Goal: Contribute content: Add original content to the website for others to see

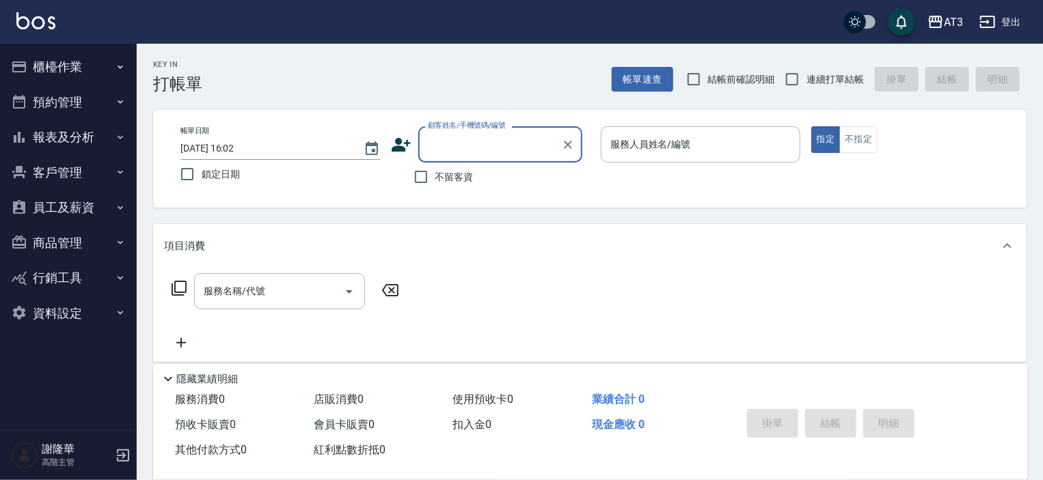
click at [939, 22] on icon "button" at bounding box center [935, 22] width 16 height 16
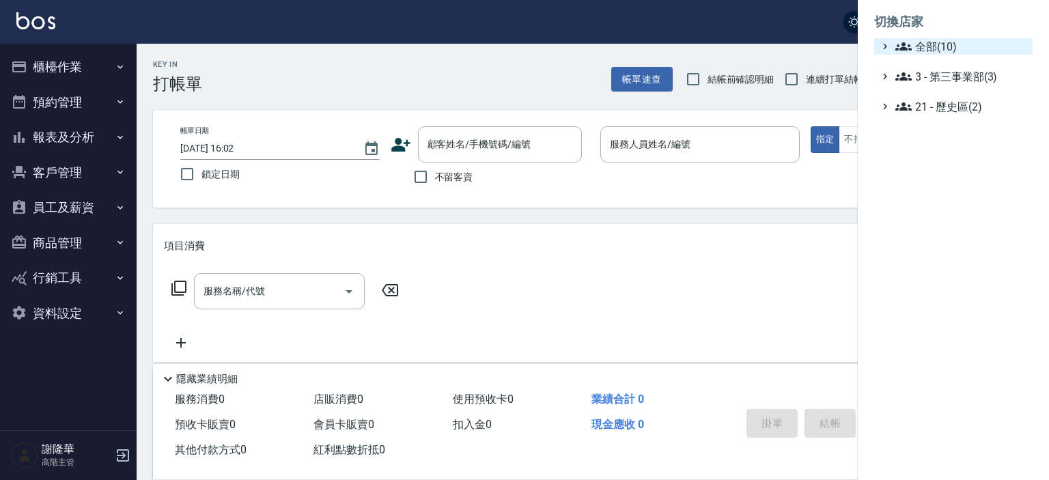
click at [926, 51] on span "全部(10)" at bounding box center [962, 46] width 132 height 16
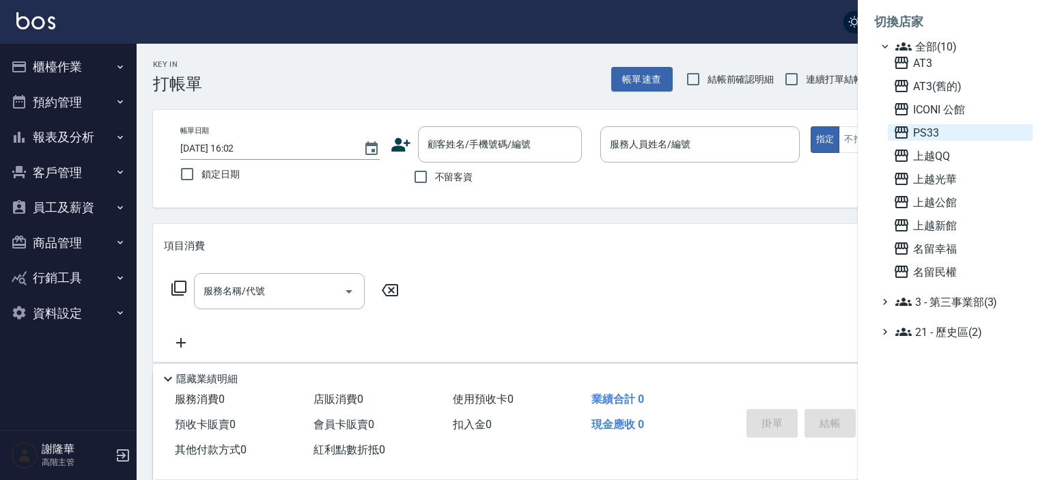
click at [931, 128] on span "PS33" at bounding box center [961, 132] width 134 height 16
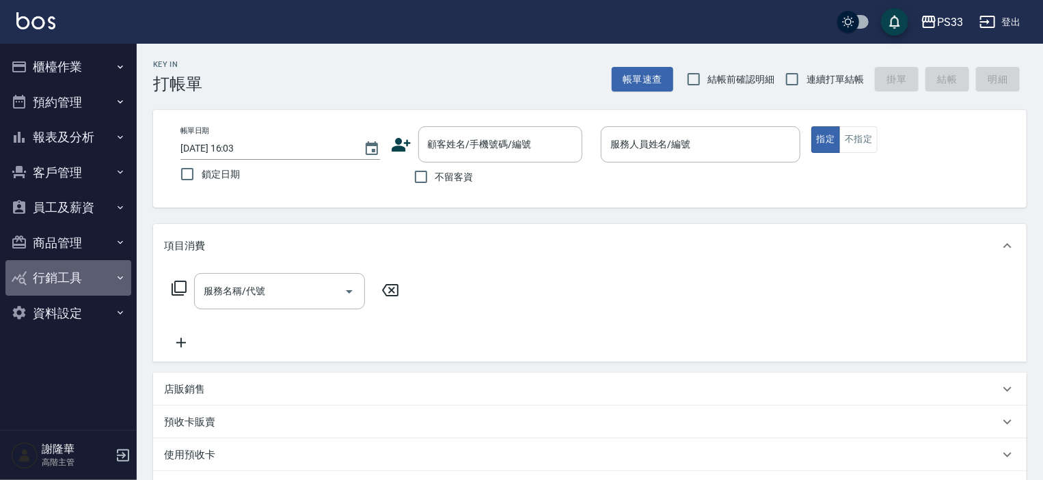
click at [48, 276] on button "行銷工具" at bounding box center [68, 278] width 126 height 36
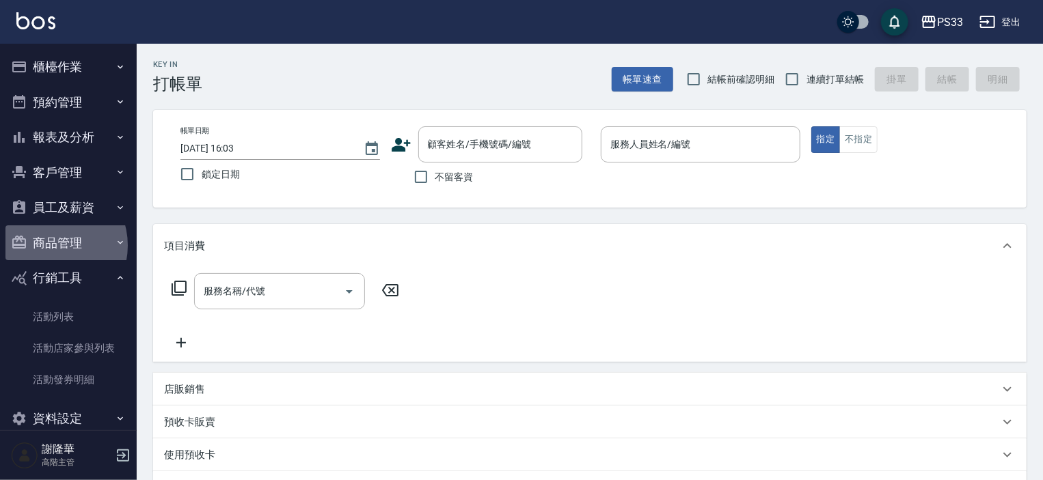
click at [51, 245] on button "商品管理" at bounding box center [68, 243] width 126 height 36
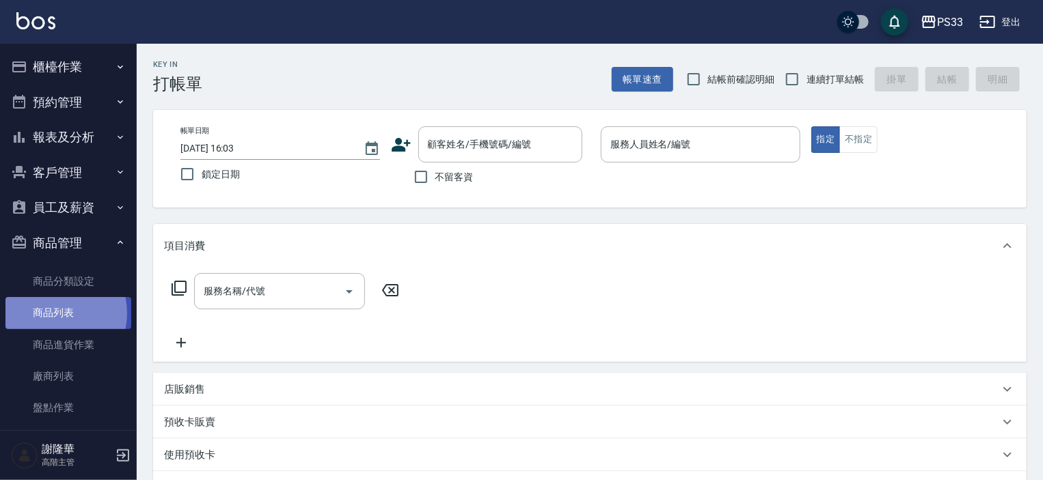
drag, startPoint x: 49, startPoint y: 313, endPoint x: 88, endPoint y: 314, distance: 39.0
click at [50, 312] on link "商品列表" at bounding box center [68, 312] width 126 height 31
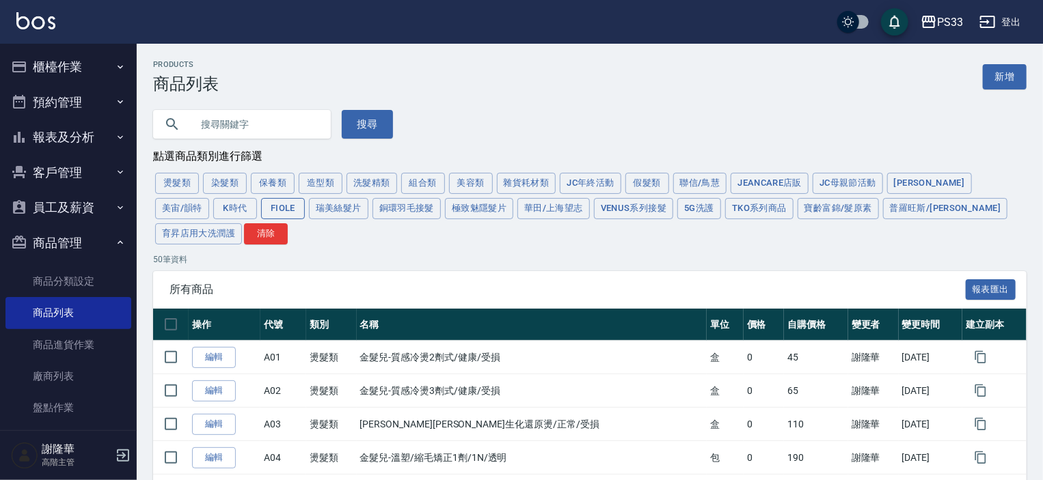
click at [261, 213] on button "FIOLE" at bounding box center [283, 208] width 44 height 21
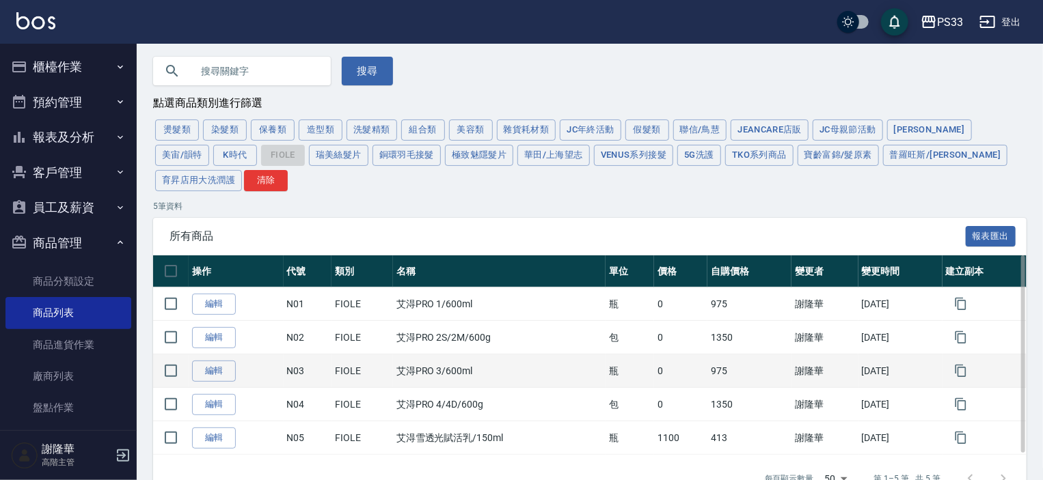
scroll to position [88, 0]
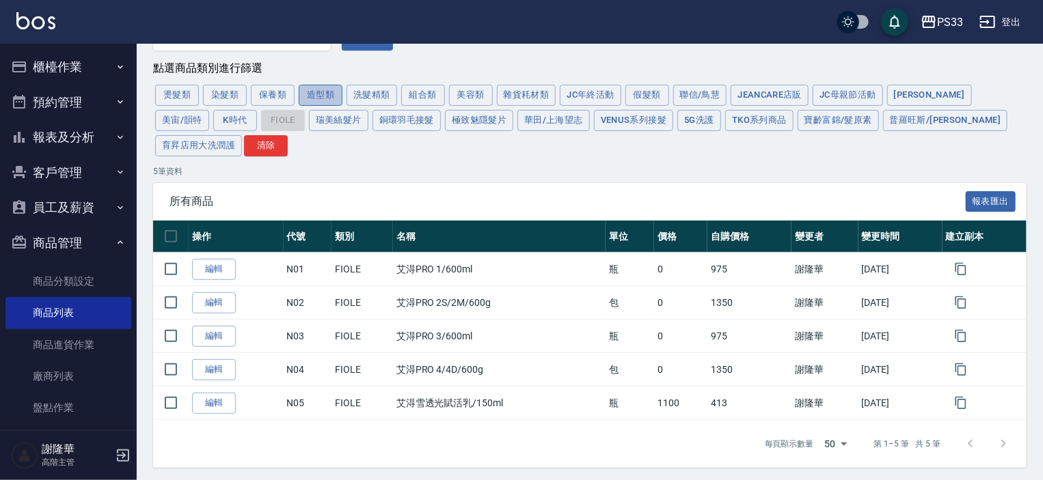
click at [320, 97] on button "造型類" at bounding box center [321, 95] width 44 height 21
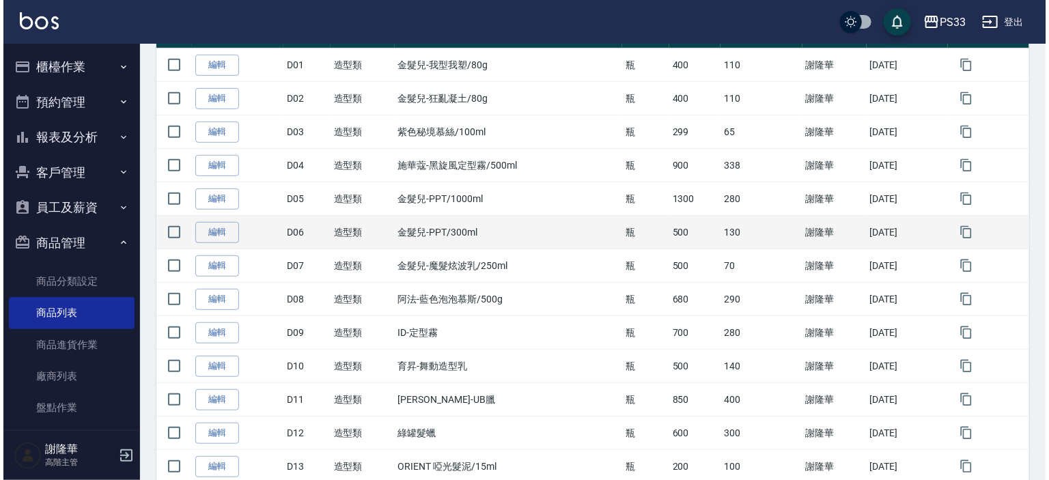
scroll to position [284, 0]
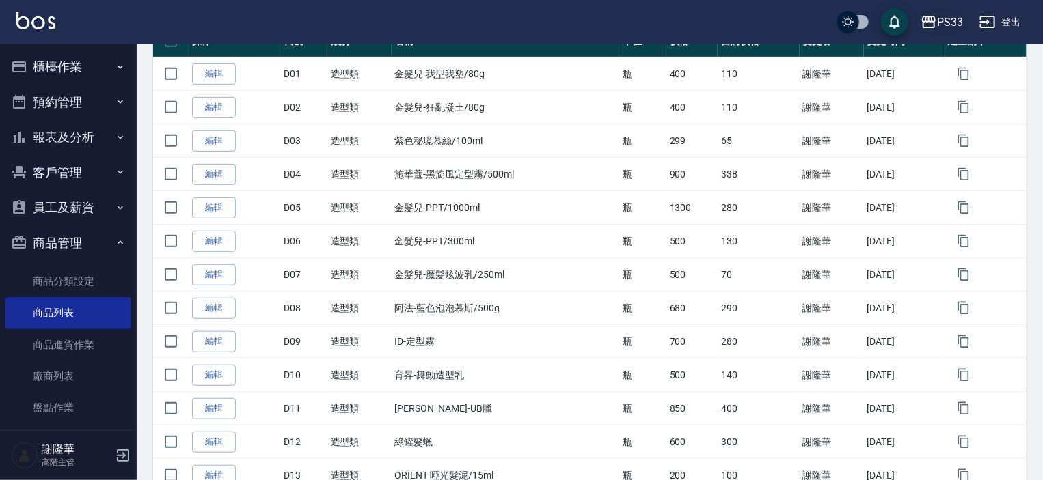
click at [943, 20] on div "PS33" at bounding box center [950, 22] width 26 height 17
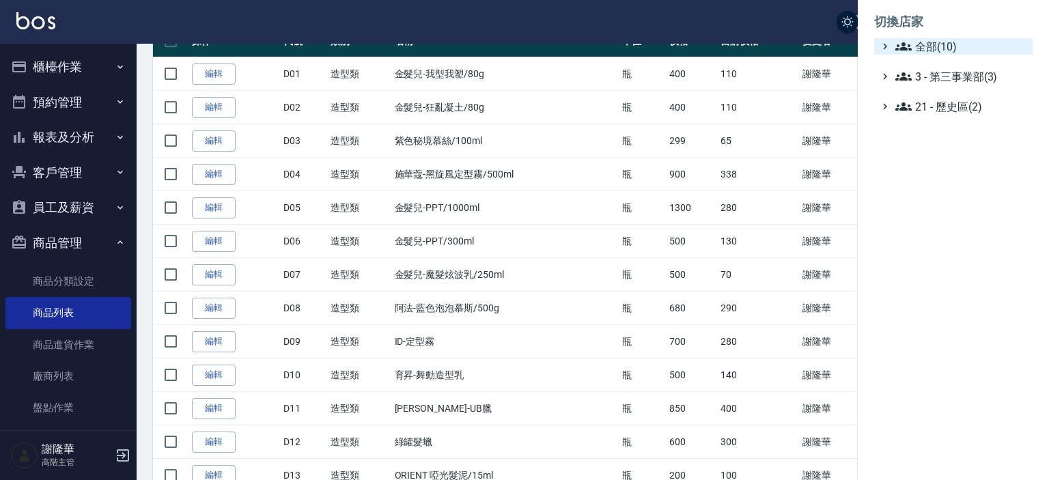
click at [946, 44] on span "全部(10)" at bounding box center [962, 46] width 132 height 16
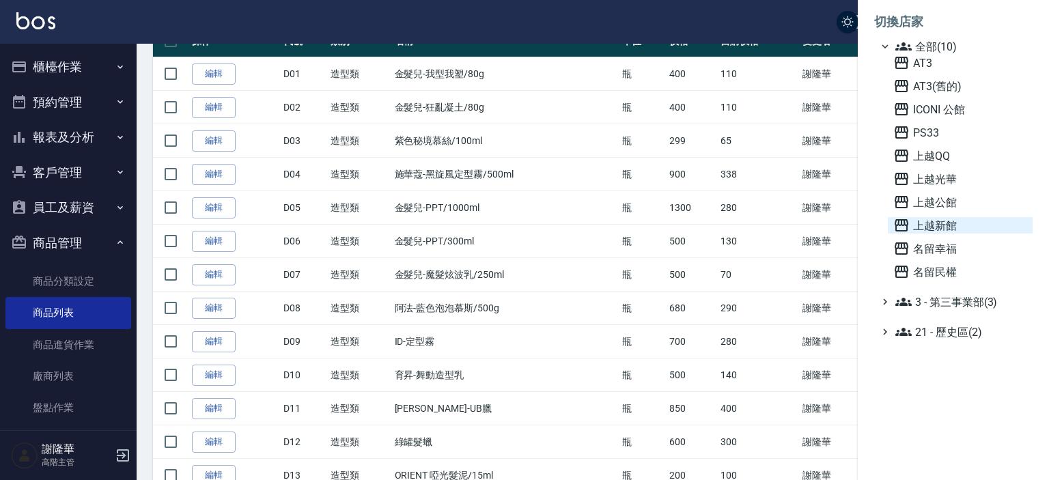
click at [951, 224] on span "上越新館" at bounding box center [961, 225] width 134 height 16
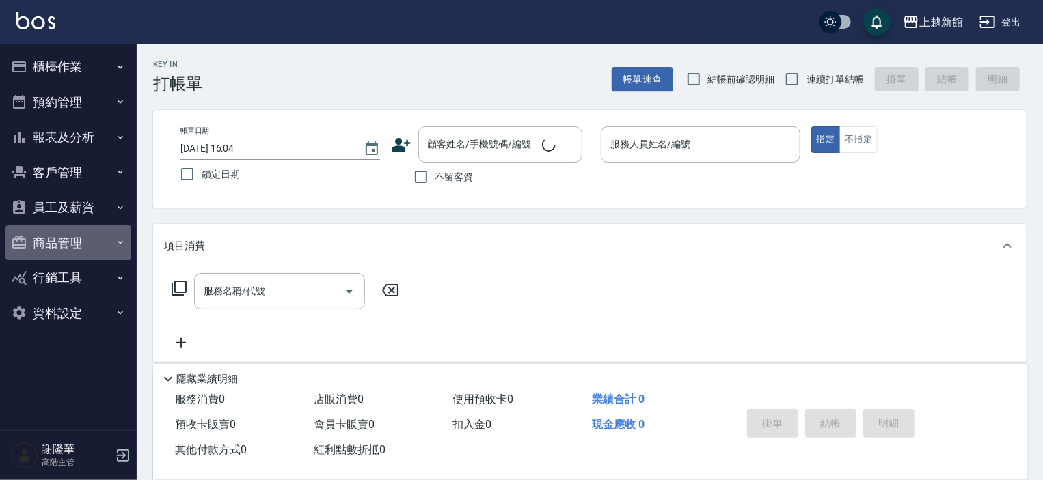
click at [47, 241] on button "商品管理" at bounding box center [68, 243] width 126 height 36
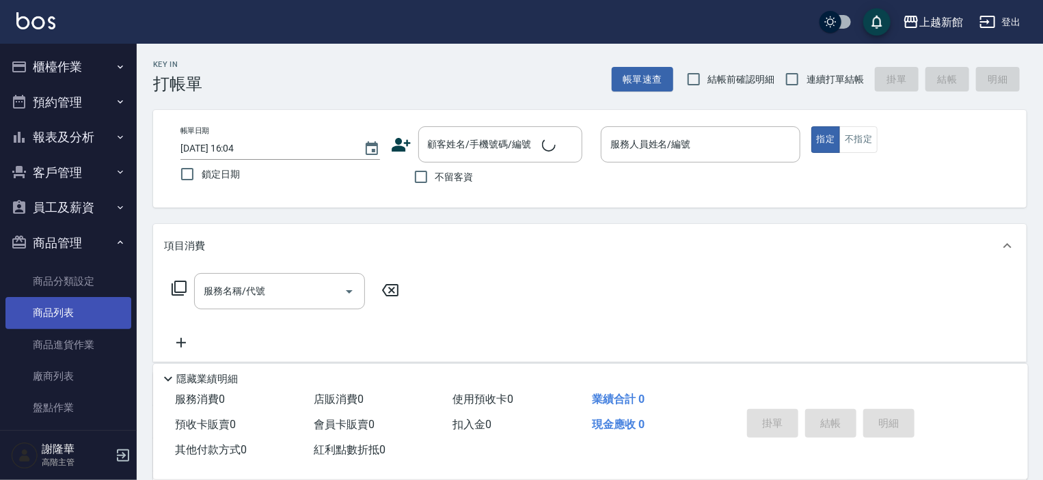
click at [46, 322] on link "商品列表" at bounding box center [68, 312] width 126 height 31
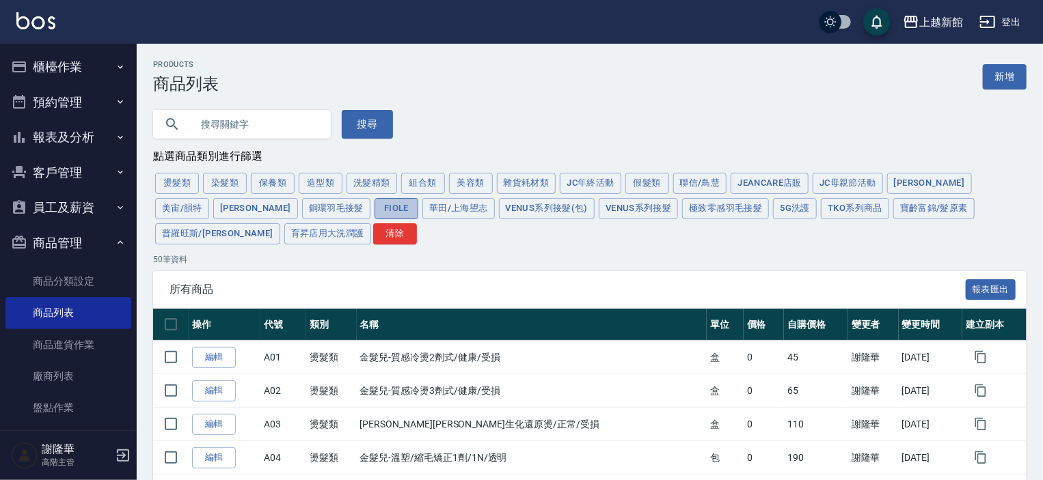
click at [374, 215] on button "FIOLE" at bounding box center [396, 208] width 44 height 21
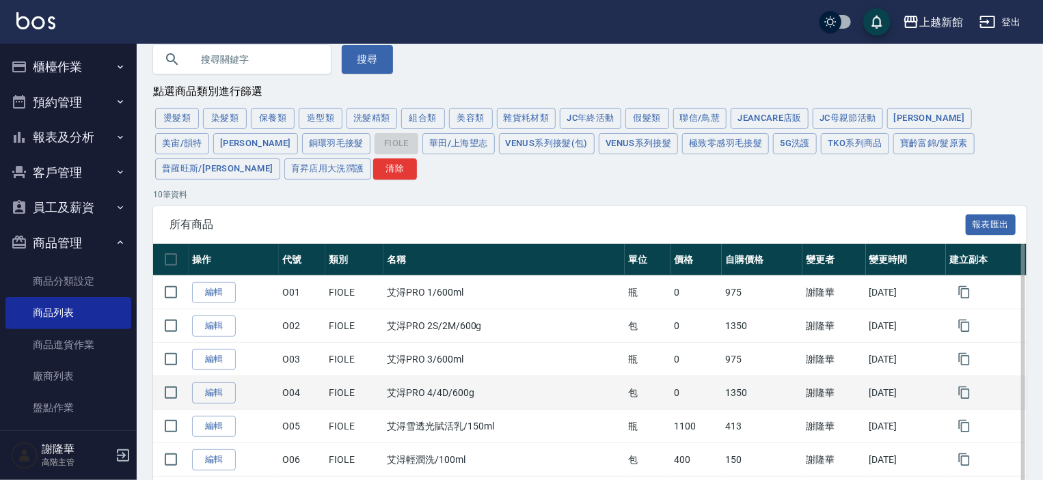
scroll to position [259, 0]
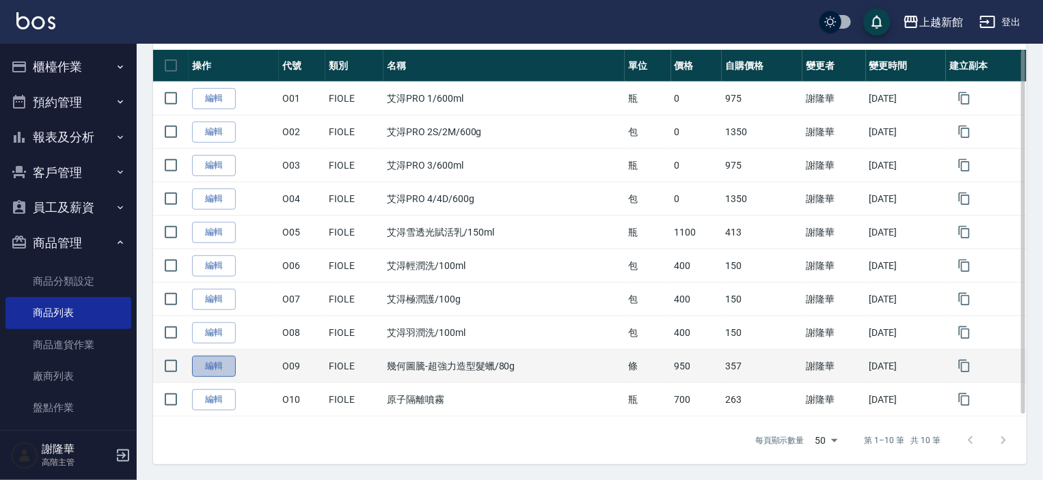
click at [215, 366] on link "編輯" at bounding box center [214, 366] width 44 height 21
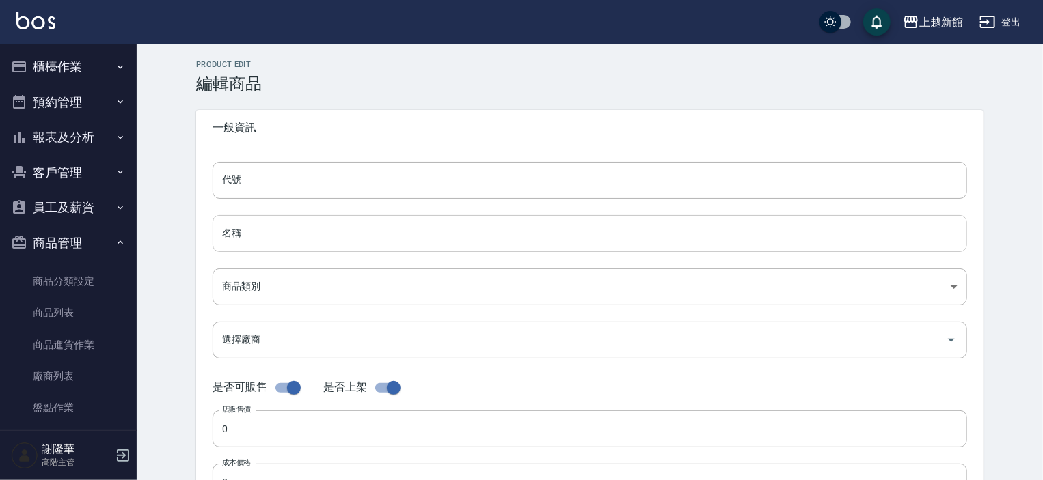
type input "O09"
type input "幾何圖騰-超強力造型髮蠟/80g"
type input "2587de8b-5216-4c29-bafb-a61be08a8df3"
type input "950"
type input "357"
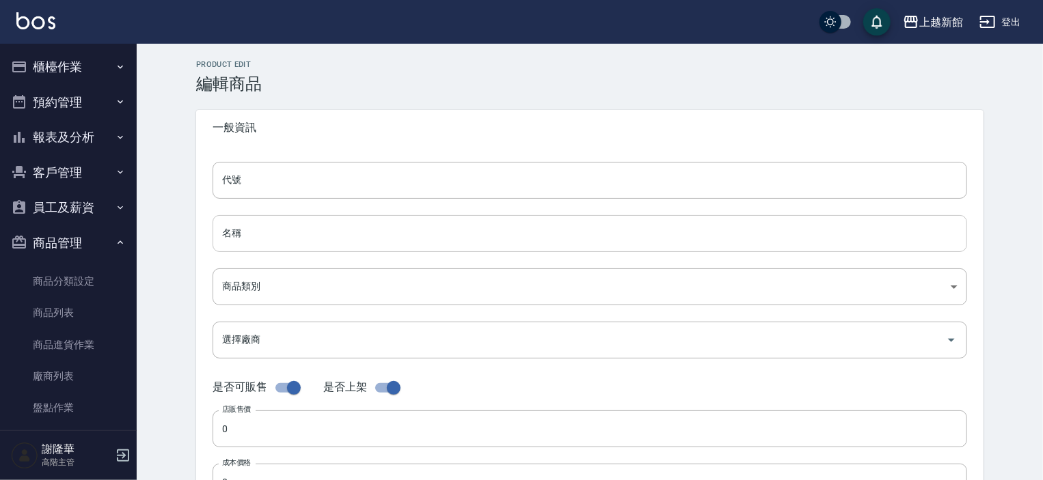
type input "357"
type input "條"
type input "UNSET"
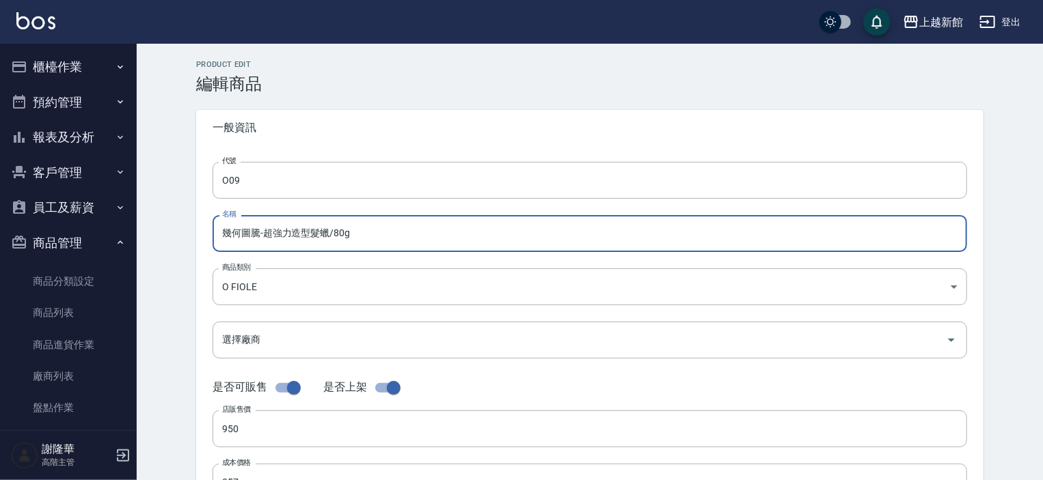
drag, startPoint x: 366, startPoint y: 232, endPoint x: 220, endPoint y: 240, distance: 146.5
click at [227, 240] on input "幾何圖騰-超強力造型髮蠟/80g" at bounding box center [589, 233] width 754 height 37
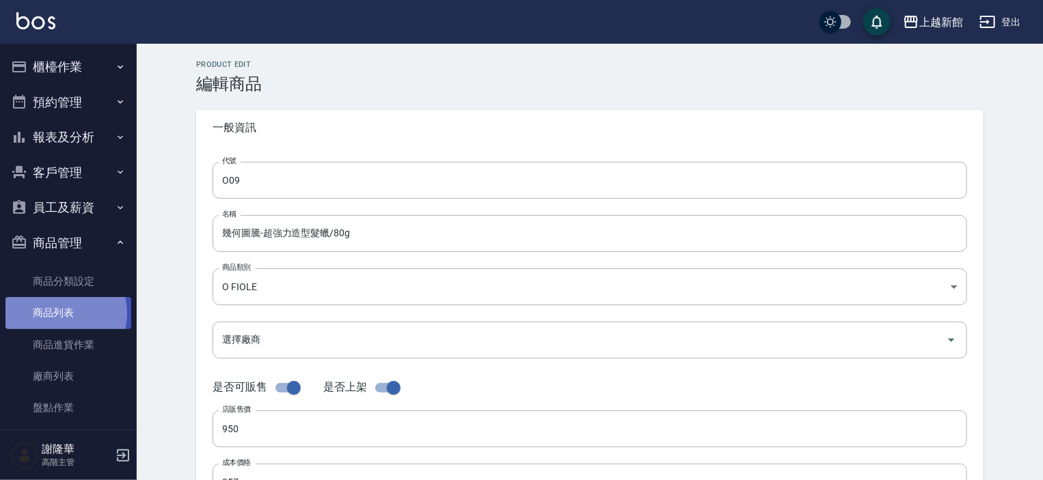
click at [53, 313] on link "商品列表" at bounding box center [68, 312] width 126 height 31
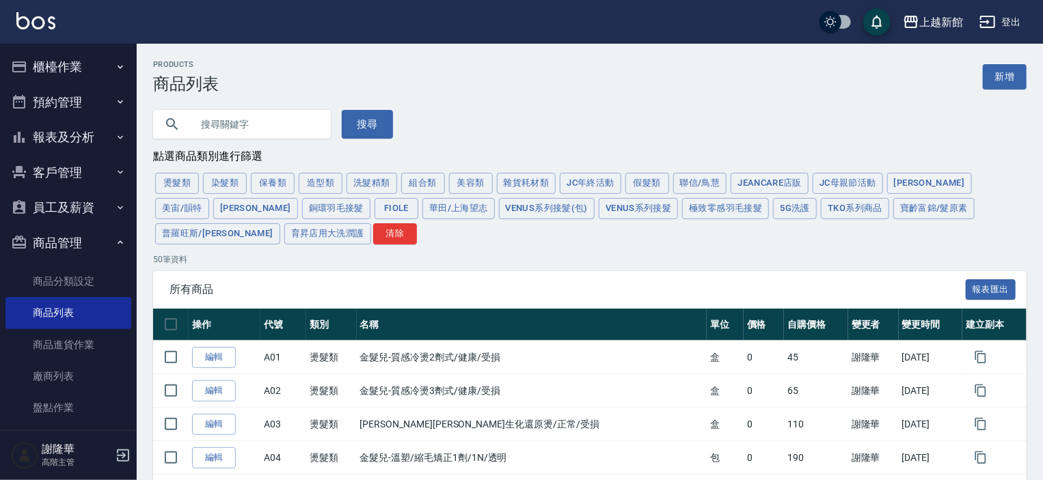
click at [1003, 73] on link "新增" at bounding box center [1004, 76] width 44 height 25
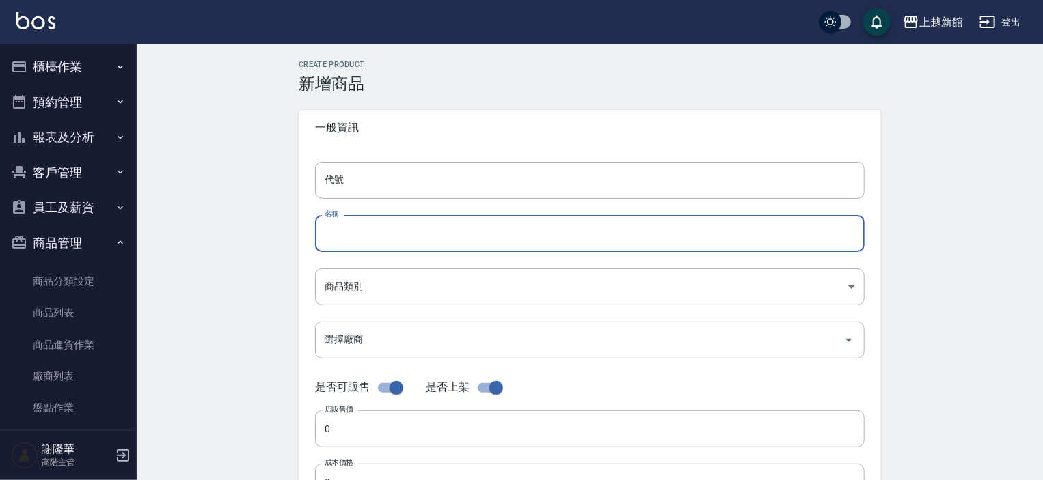
paste input "幾何圖騰-超強力造型髮蠟/80g"
type input "幾何圖騰-超強力造型髮蠟/80g"
click at [358, 178] on input "代號" at bounding box center [589, 180] width 549 height 37
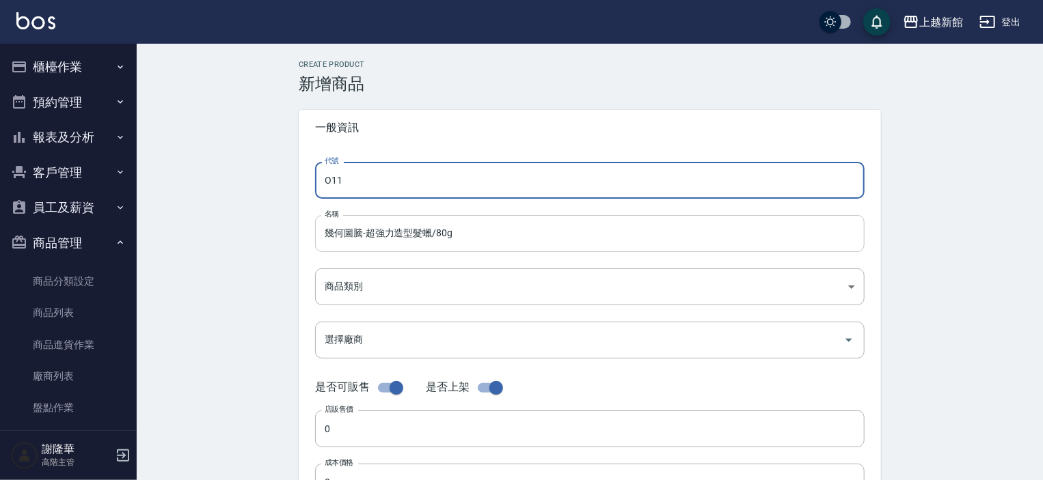
type input "O11"
click at [396, 234] on input "幾何圖騰-超強力造型髮蠟/80g" at bounding box center [589, 233] width 549 height 37
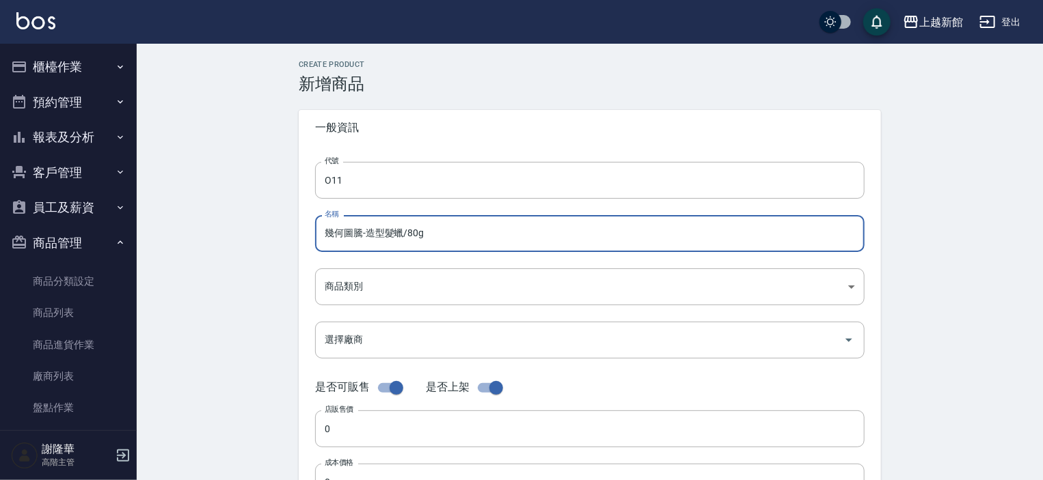
click at [402, 229] on input "幾何圖騰-造型髮蠟/80g" at bounding box center [589, 233] width 549 height 37
click at [413, 234] on input "幾何圖騰-造型慕斯/80g" at bounding box center [589, 233] width 549 height 37
type input "幾何圖騰-造型慕斯/230g"
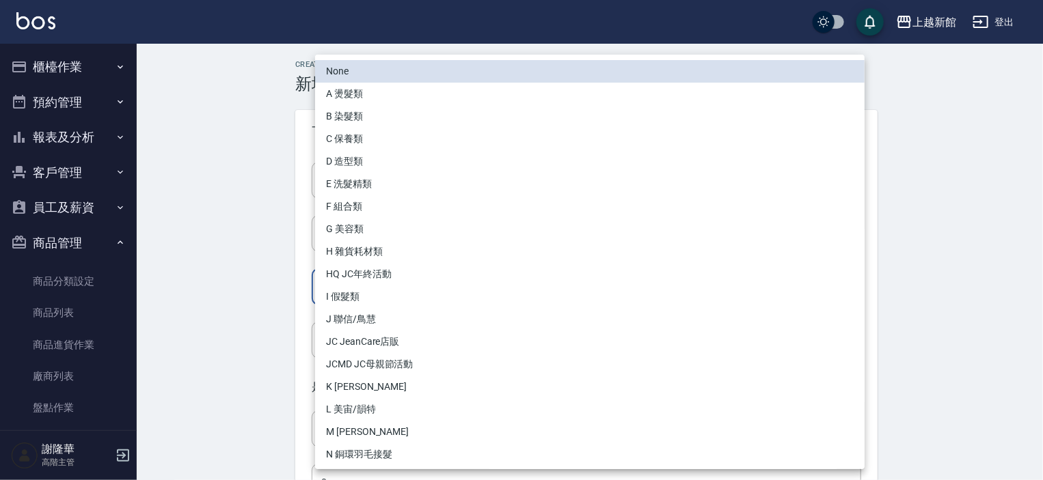
click at [410, 279] on body "上越新館 登出 櫃檯作業 打帳單 帳單列表 掛單列表 座位開單 營業儀表板 現金收支登錄 高階收支登錄 材料自購登錄 每日結帳 排班表 現場電腦打卡 掃碼打卡…" at bounding box center [521, 471] width 1043 height 943
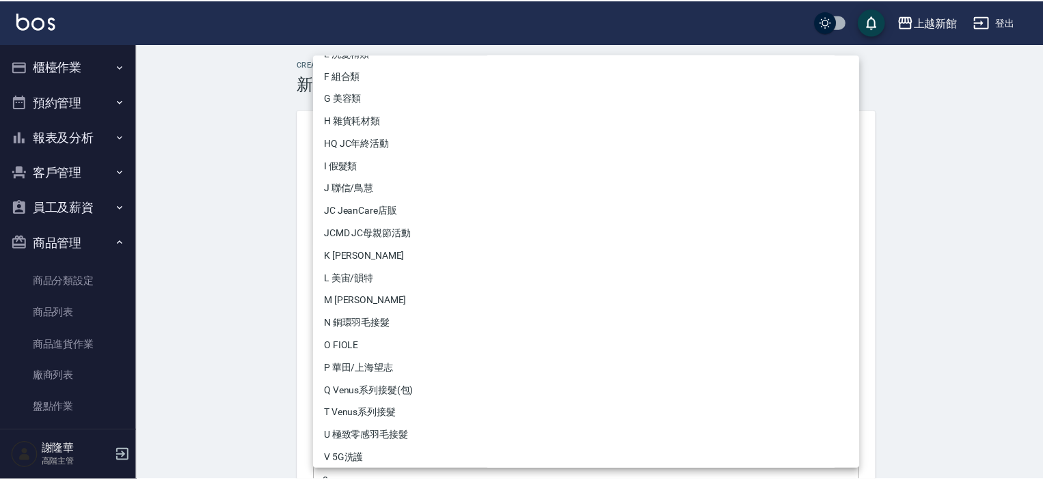
scroll to position [137, 0]
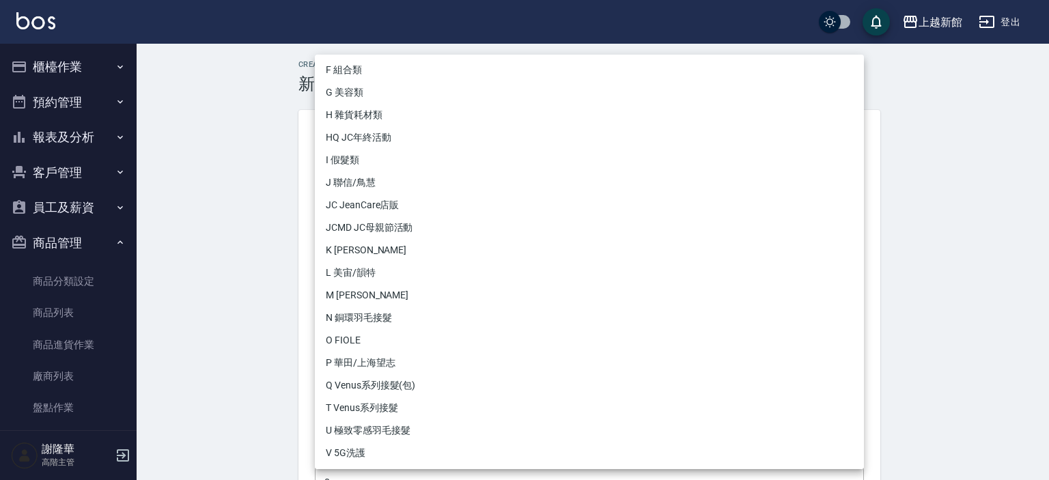
click at [367, 339] on li "O FIOLE" at bounding box center [589, 340] width 549 height 23
type input "2587de8b-5216-4c29-bafb-a61be08a8df3"
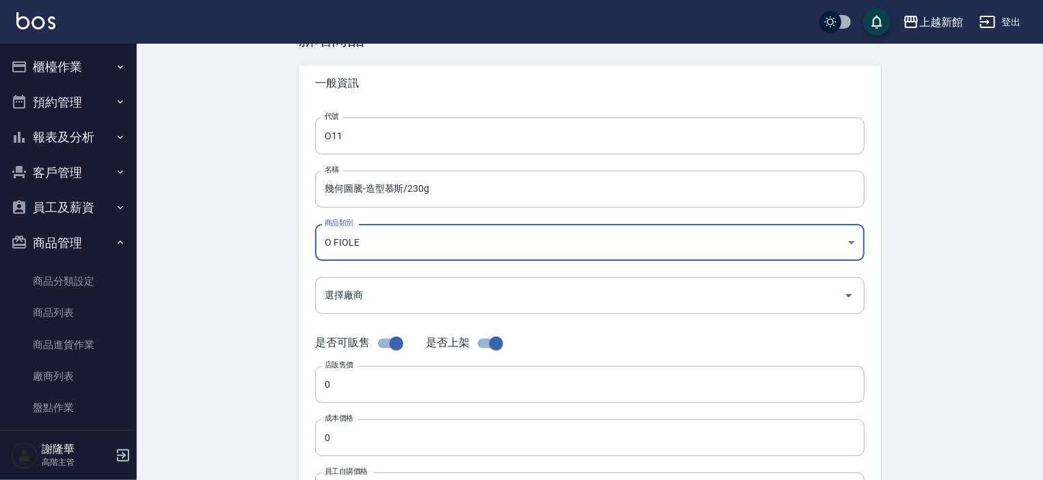
scroll to position [68, 0]
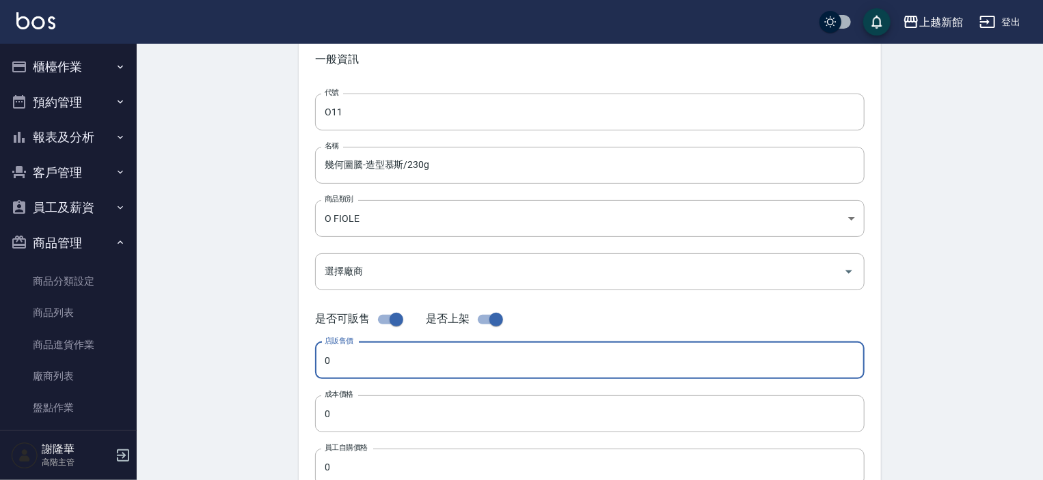
click at [360, 372] on input "0" at bounding box center [589, 360] width 549 height 37
type input "800"
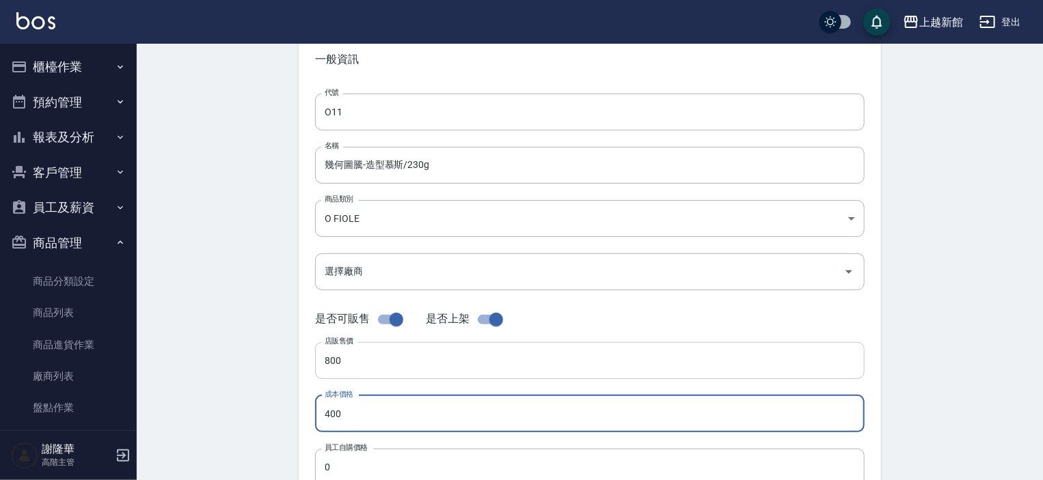
type input "400"
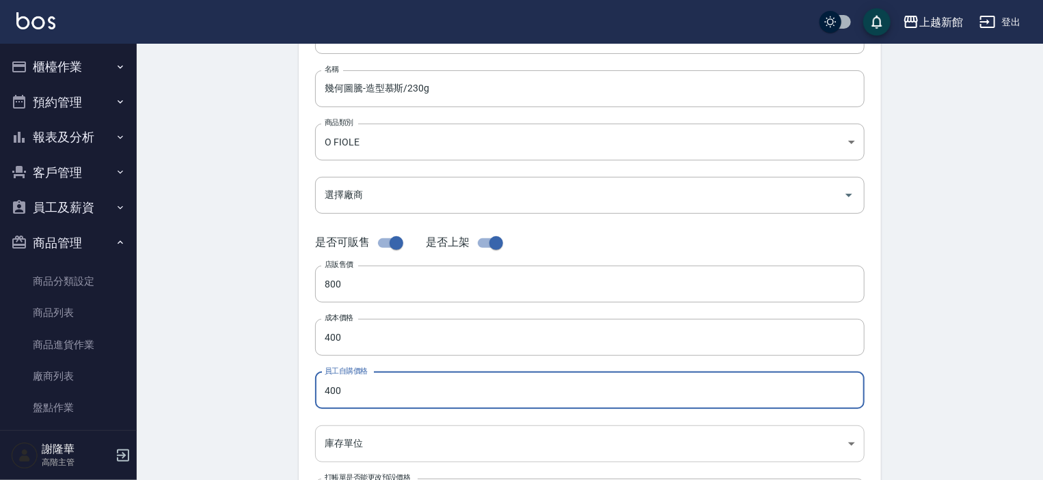
scroll to position [279, 0]
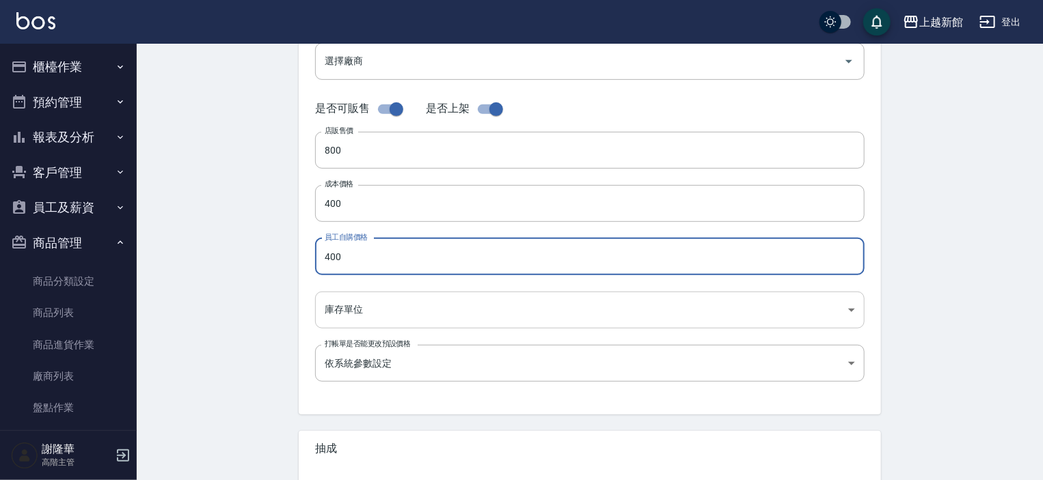
type input "400"
click at [358, 314] on body "上越新館 登出 櫃檯作業 打帳單 帳單列表 掛單列表 座位開單 營業儀表板 現金收支登錄 高階收支登錄 材料自購登錄 每日結帳 排班表 現場電腦打卡 掃碼打卡…" at bounding box center [521, 192] width 1043 height 943
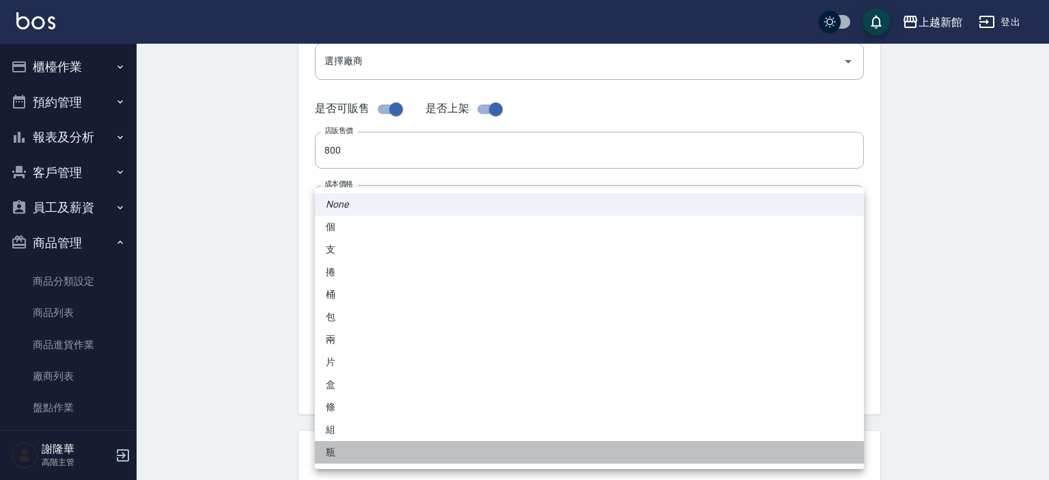
click at [346, 450] on li "瓶" at bounding box center [589, 452] width 549 height 23
type input "瓶"
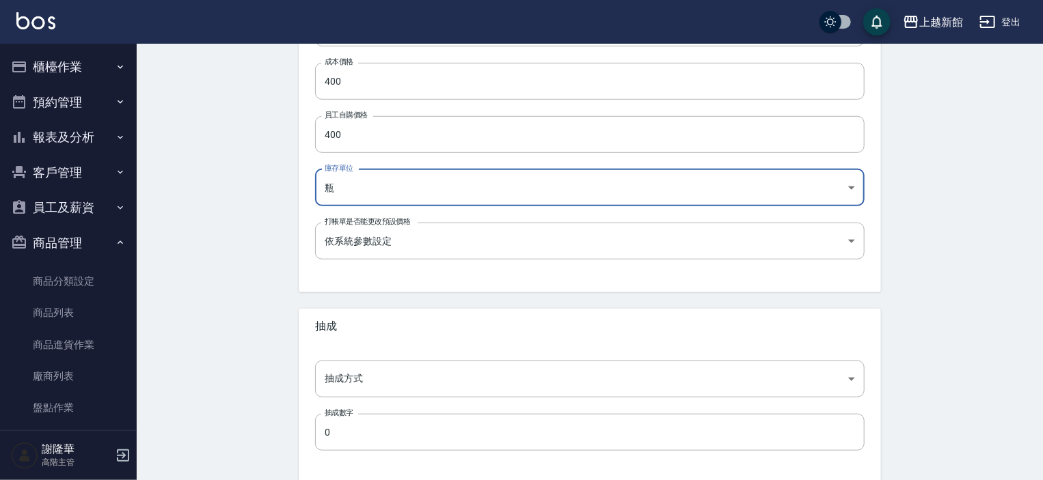
scroll to position [415, 0]
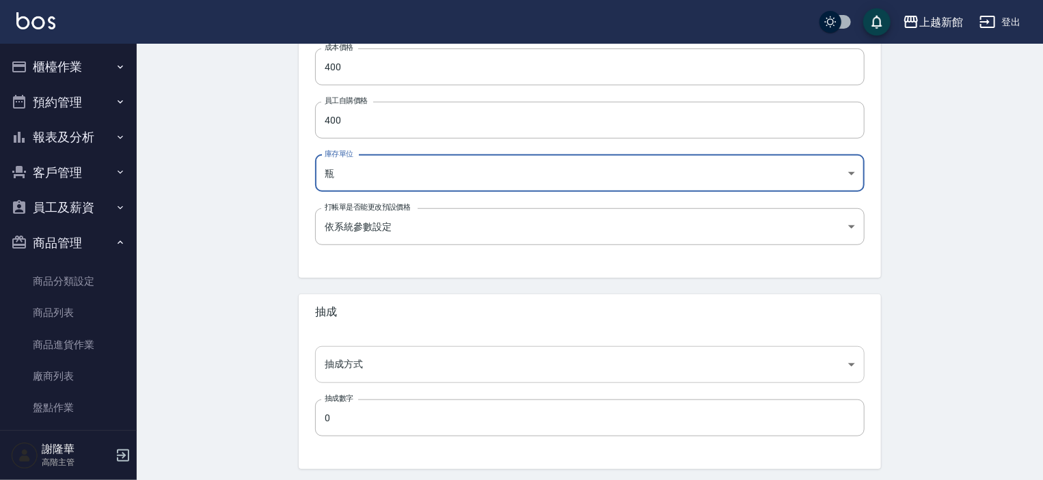
click at [370, 360] on body "上越新館 登出 櫃檯作業 打帳單 帳單列表 掛單列表 座位開單 營業儀表板 現金收支登錄 高階收支登錄 材料自購登錄 每日結帳 排班表 現場電腦打卡 掃碼打卡…" at bounding box center [521, 56] width 1043 height 943
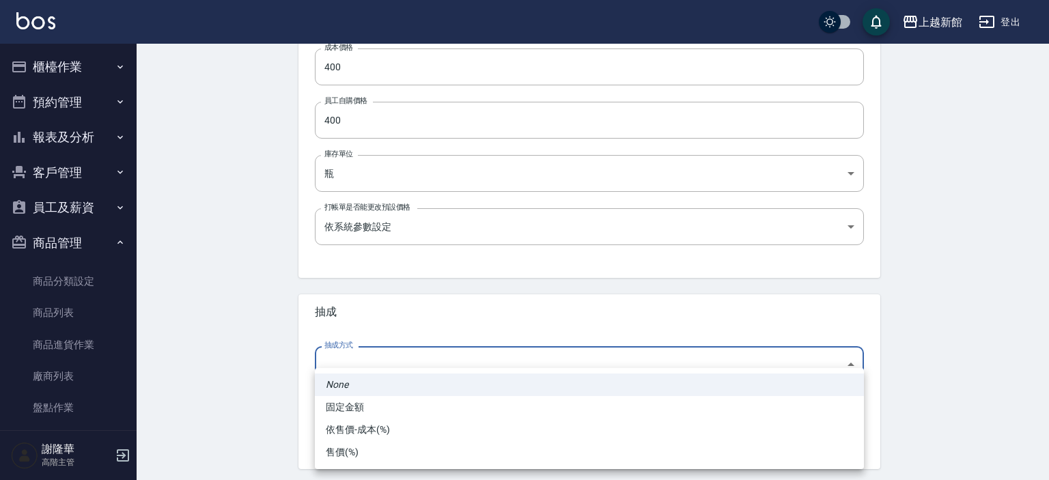
click at [363, 429] on li "依售價-成本(%)" at bounding box center [589, 430] width 549 height 23
type input "byCost"
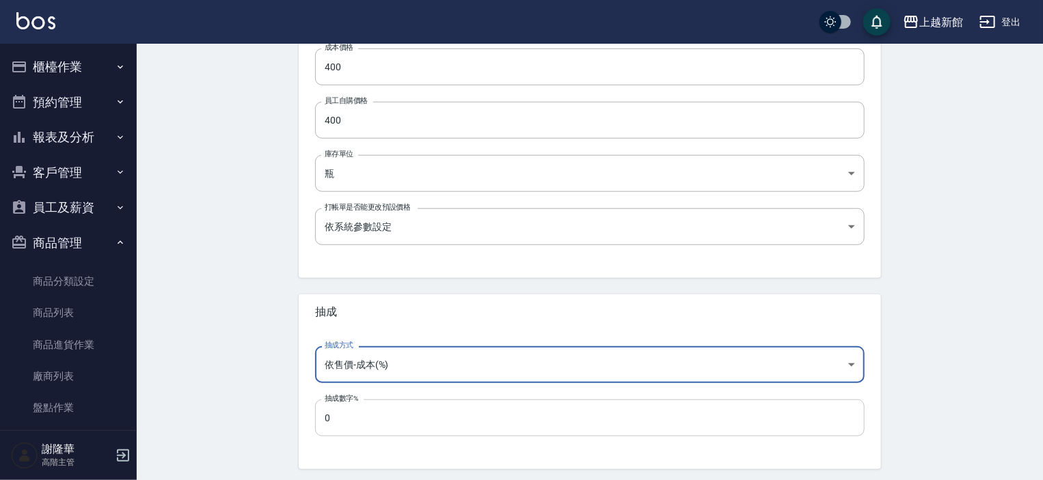
click at [347, 415] on input "0" at bounding box center [589, 418] width 549 height 37
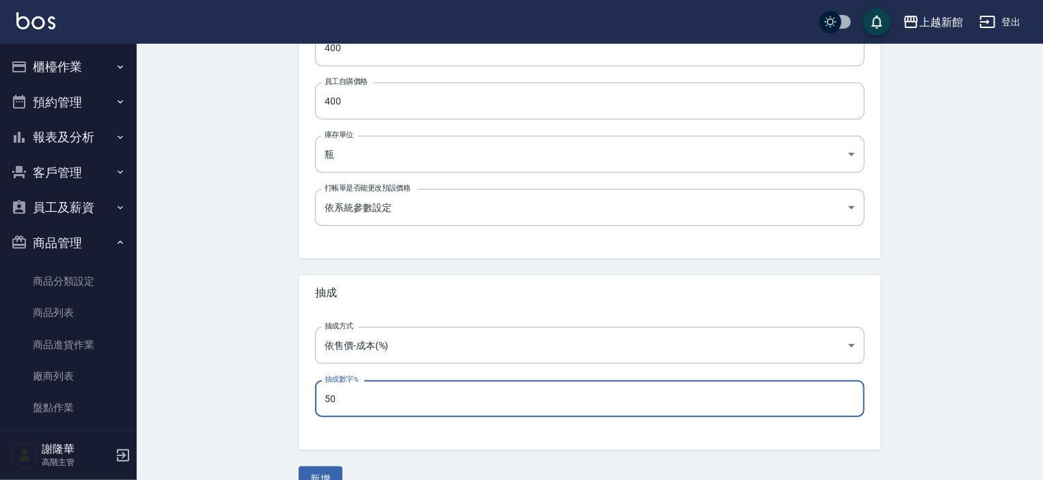
scroll to position [462, 0]
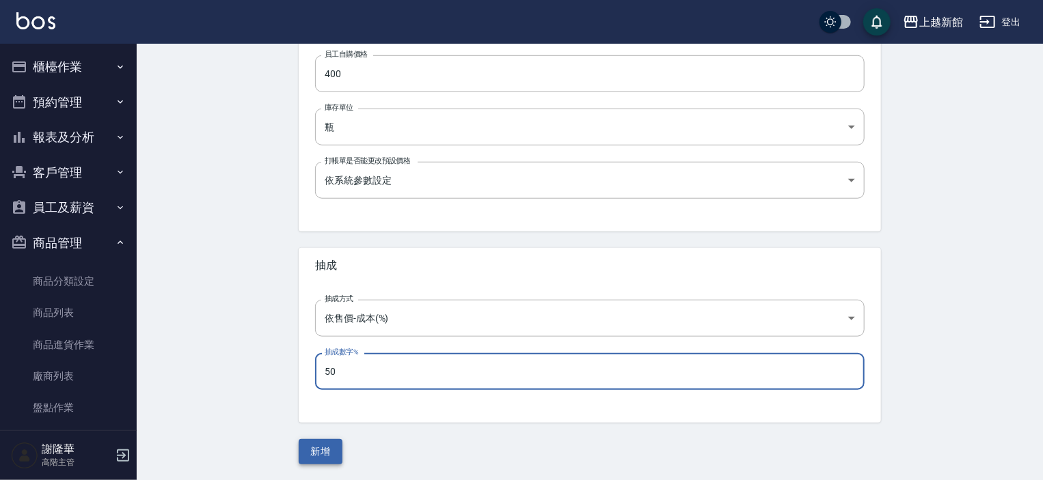
type input "50"
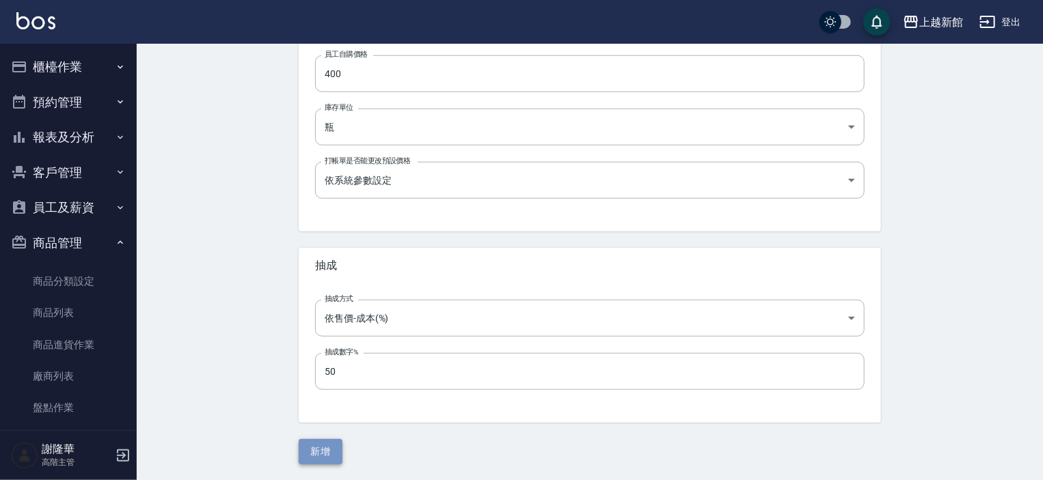
click at [322, 443] on button "新增" at bounding box center [321, 451] width 44 height 25
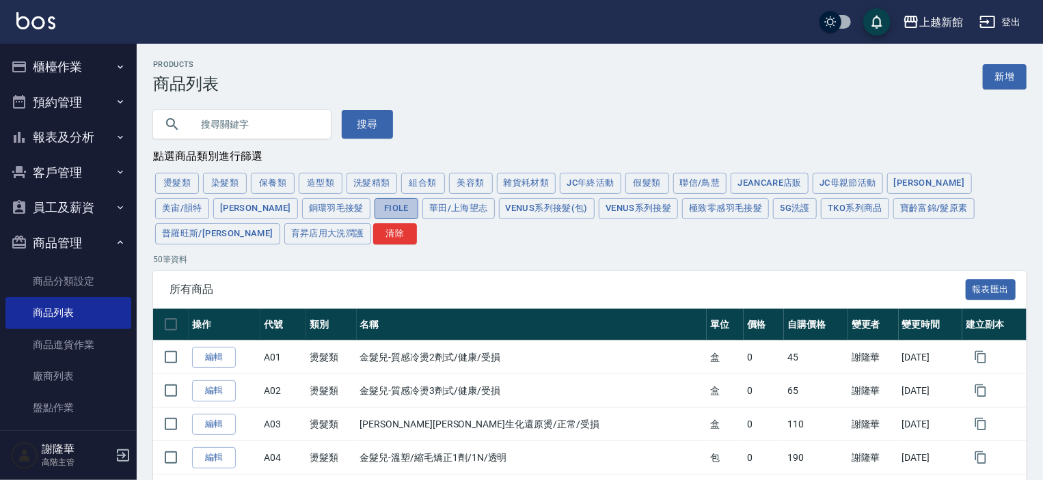
click at [374, 210] on button "FIOLE" at bounding box center [396, 208] width 44 height 21
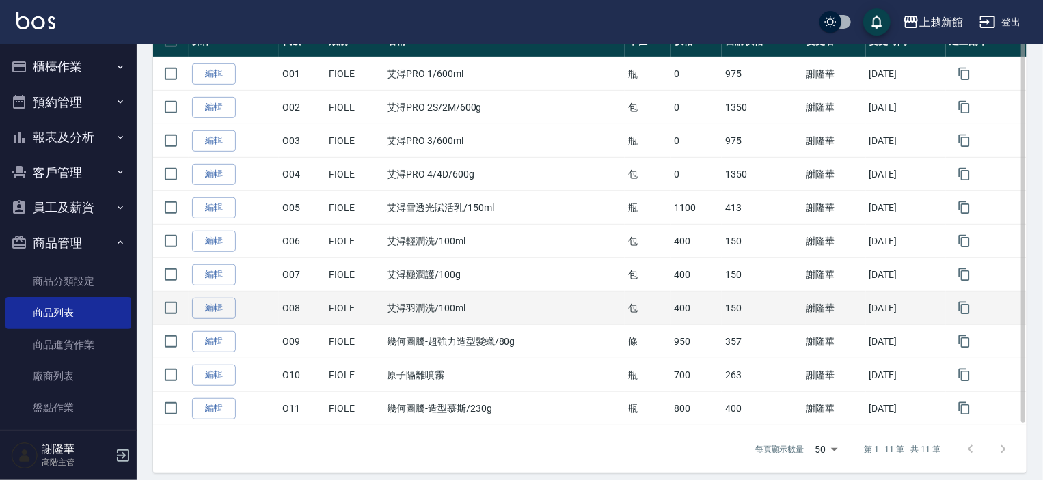
scroll to position [292, 0]
